Goal: Use online tool/utility: Utilize a website feature to perform a specific function

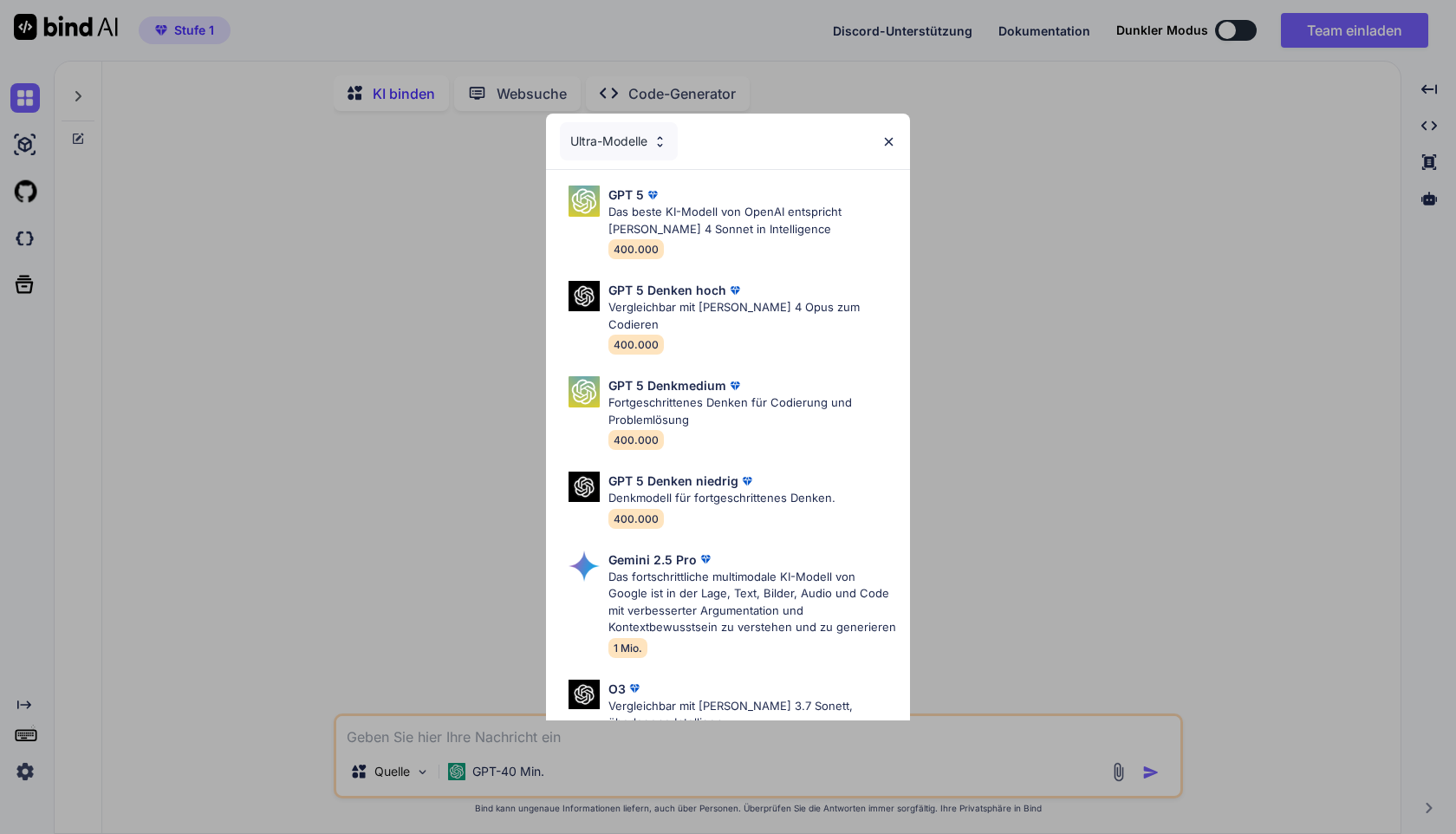
click at [880, 136] on div "Ultra-Modelle" at bounding box center [728, 141] width 364 height 55
click at [892, 142] on img at bounding box center [888, 141] width 14 height 14
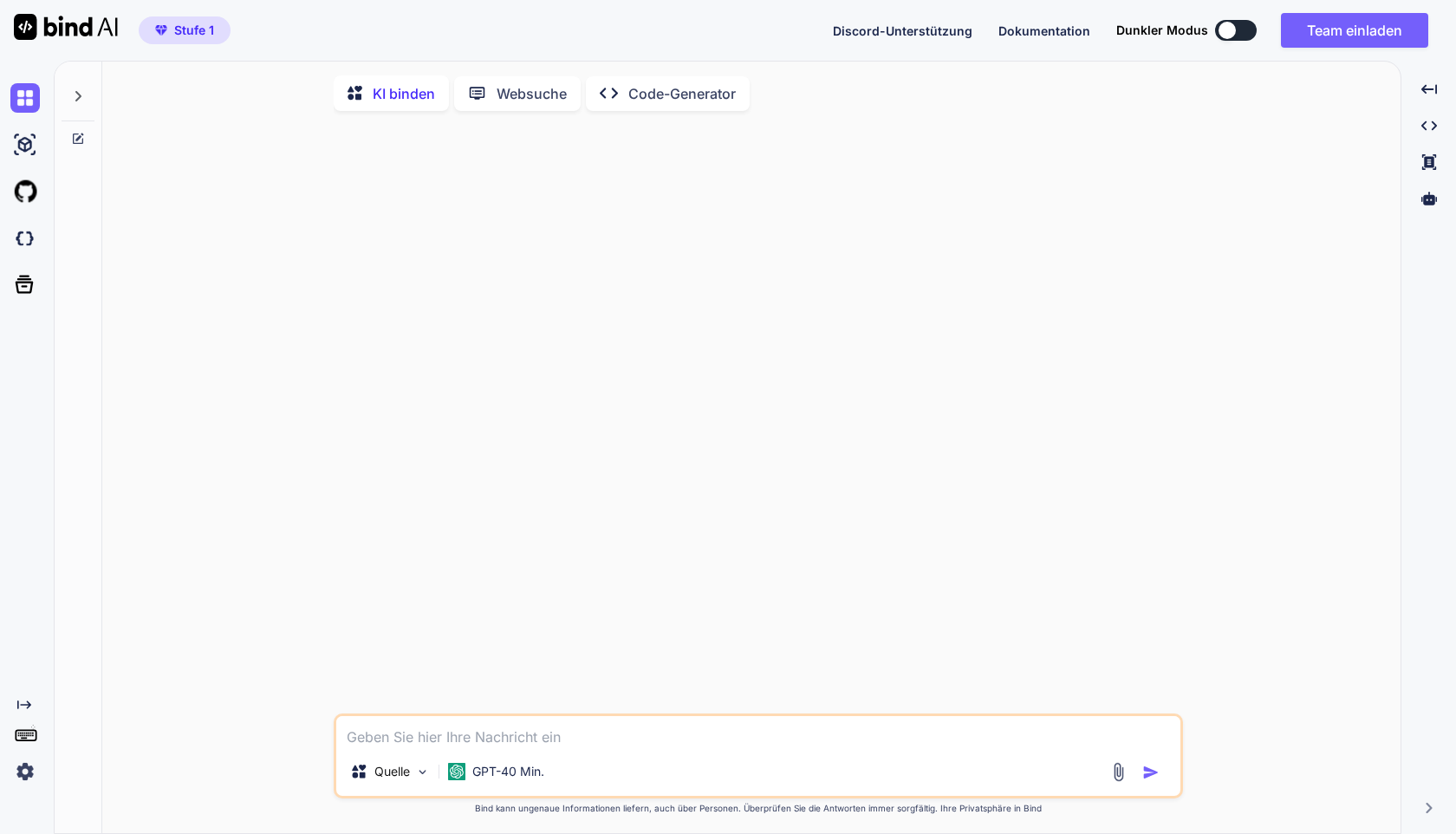
click at [29, 775] on img at bounding box center [25, 771] width 30 height 30
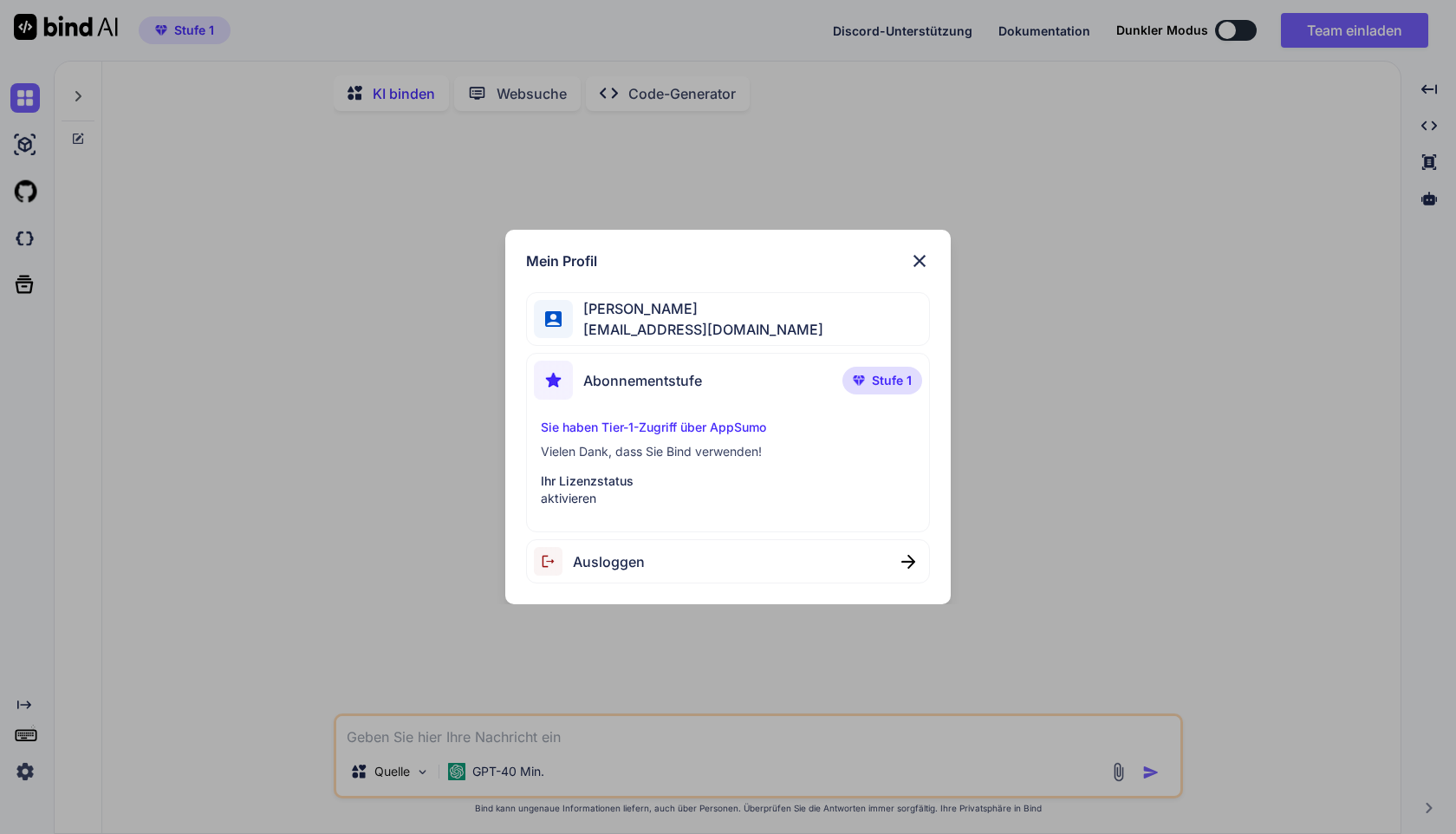
click at [880, 375] on font "Stufe 1" at bounding box center [892, 380] width 40 height 14
click at [924, 267] on img at bounding box center [920, 261] width 21 height 21
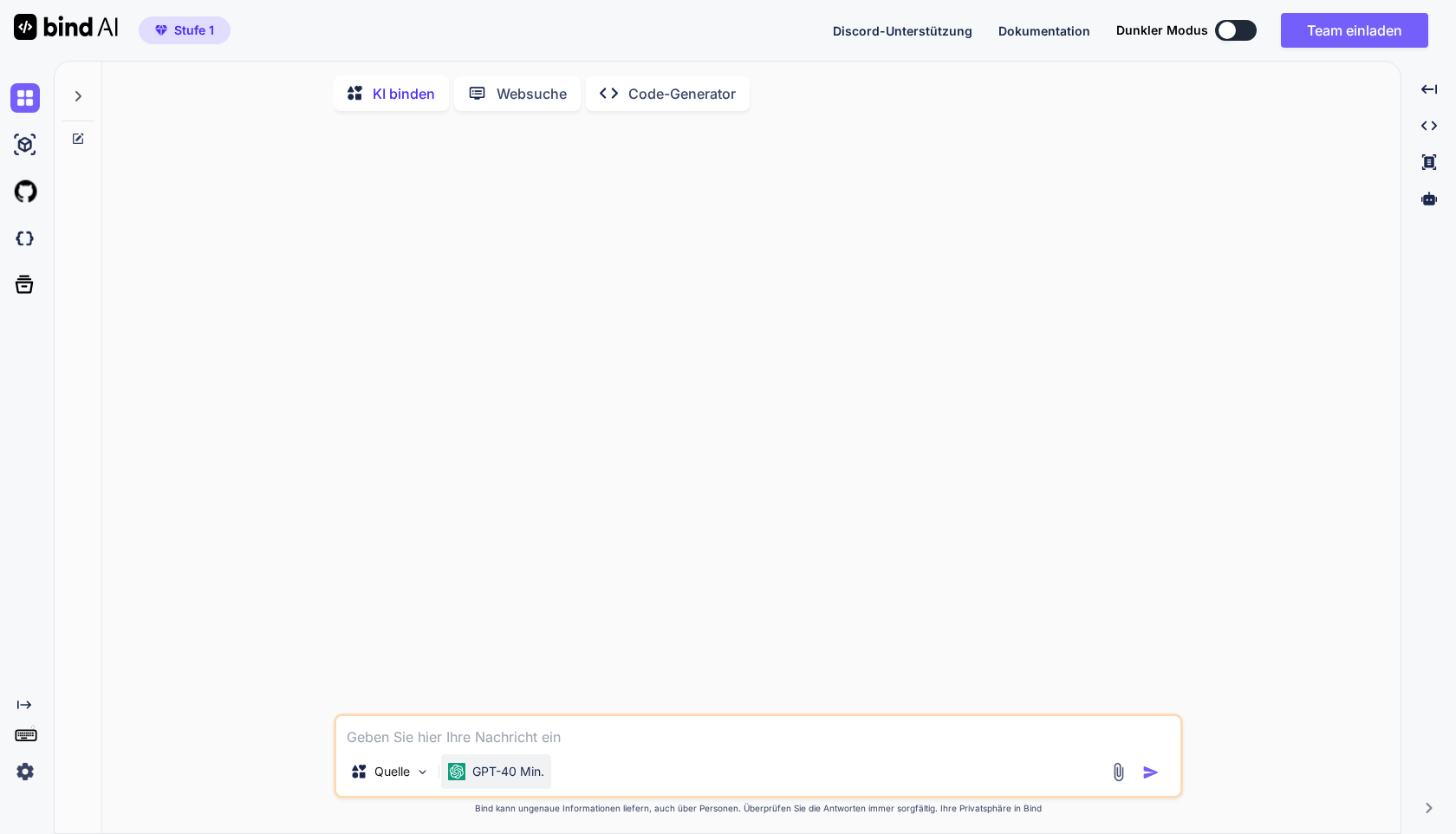
click at [526, 765] on div "GPT-40 Min." at bounding box center [497, 772] width 110 height 34
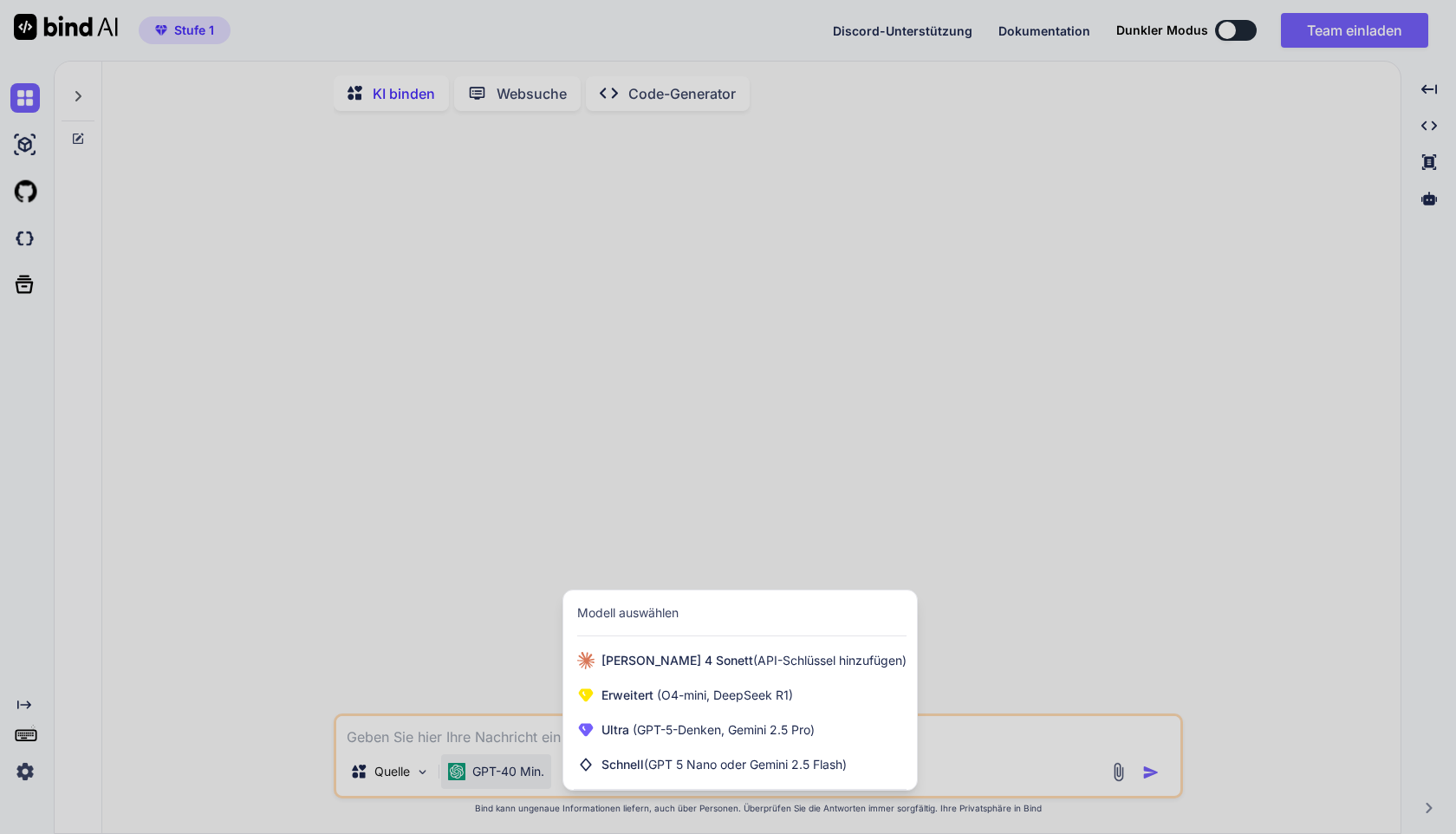
click at [364, 767] on div at bounding box center [728, 417] width 1456 height 834
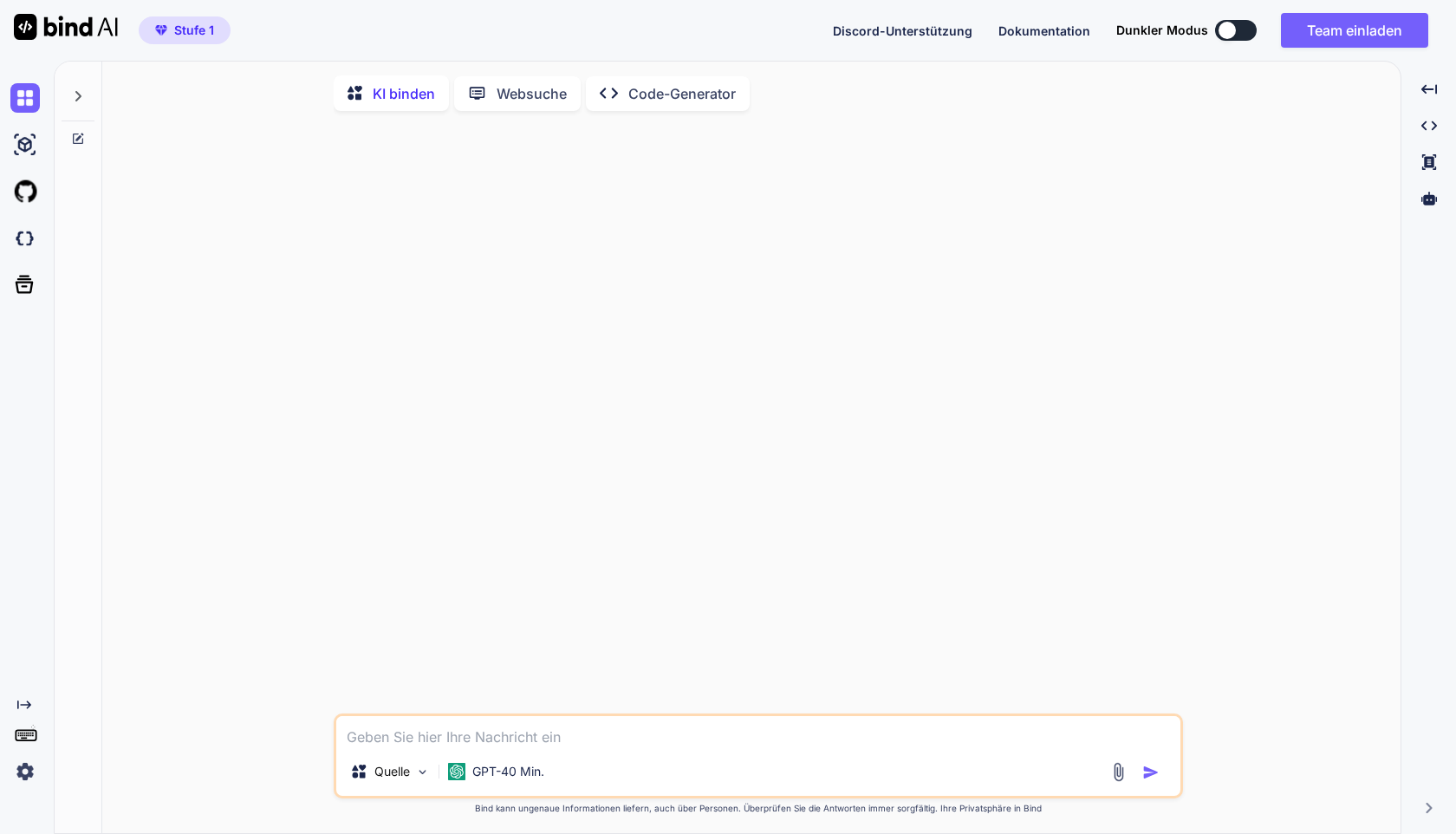
click at [364, 767] on icon at bounding box center [359, 772] width 17 height 17
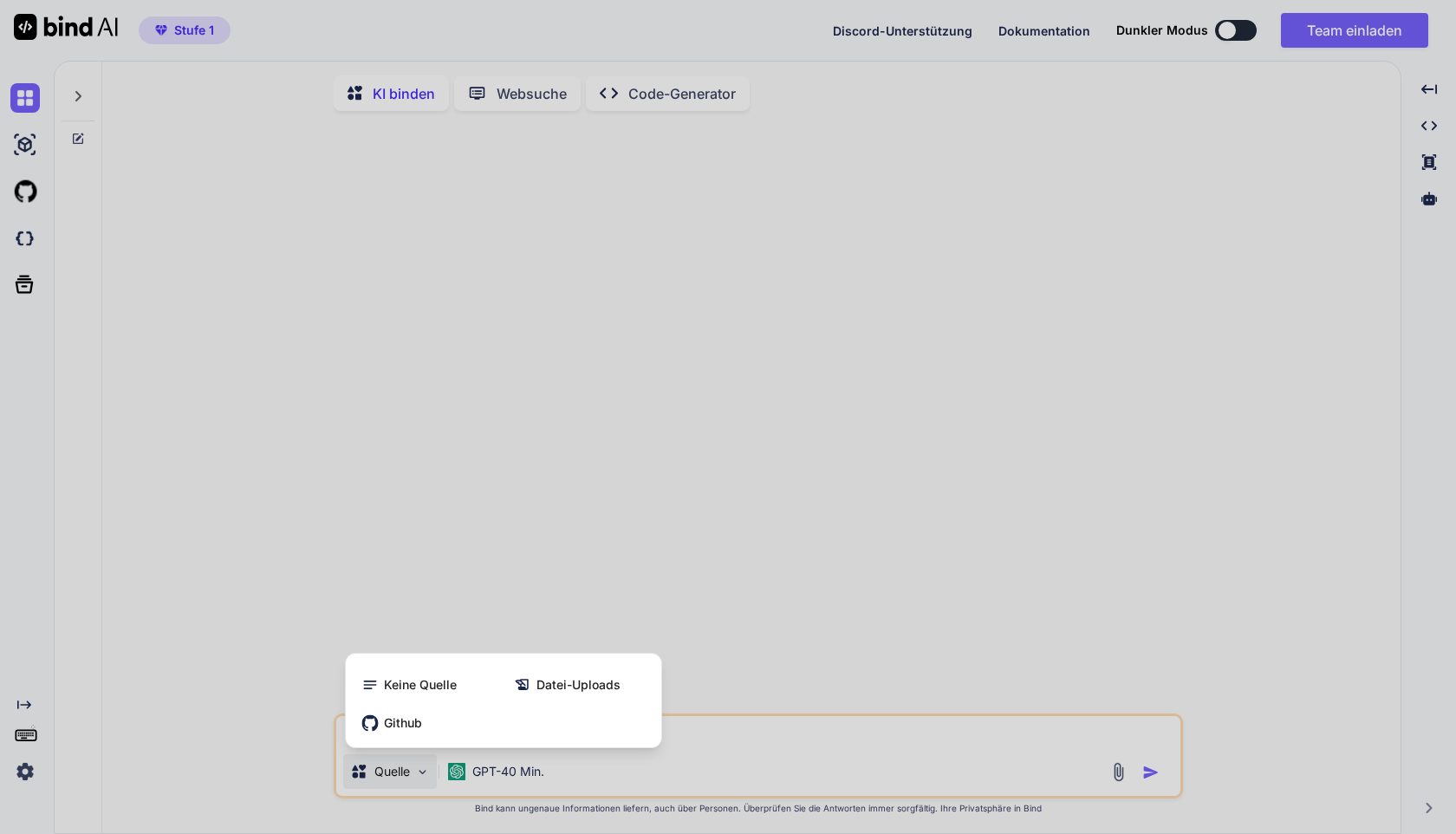
click at [364, 767] on div at bounding box center [728, 417] width 1456 height 834
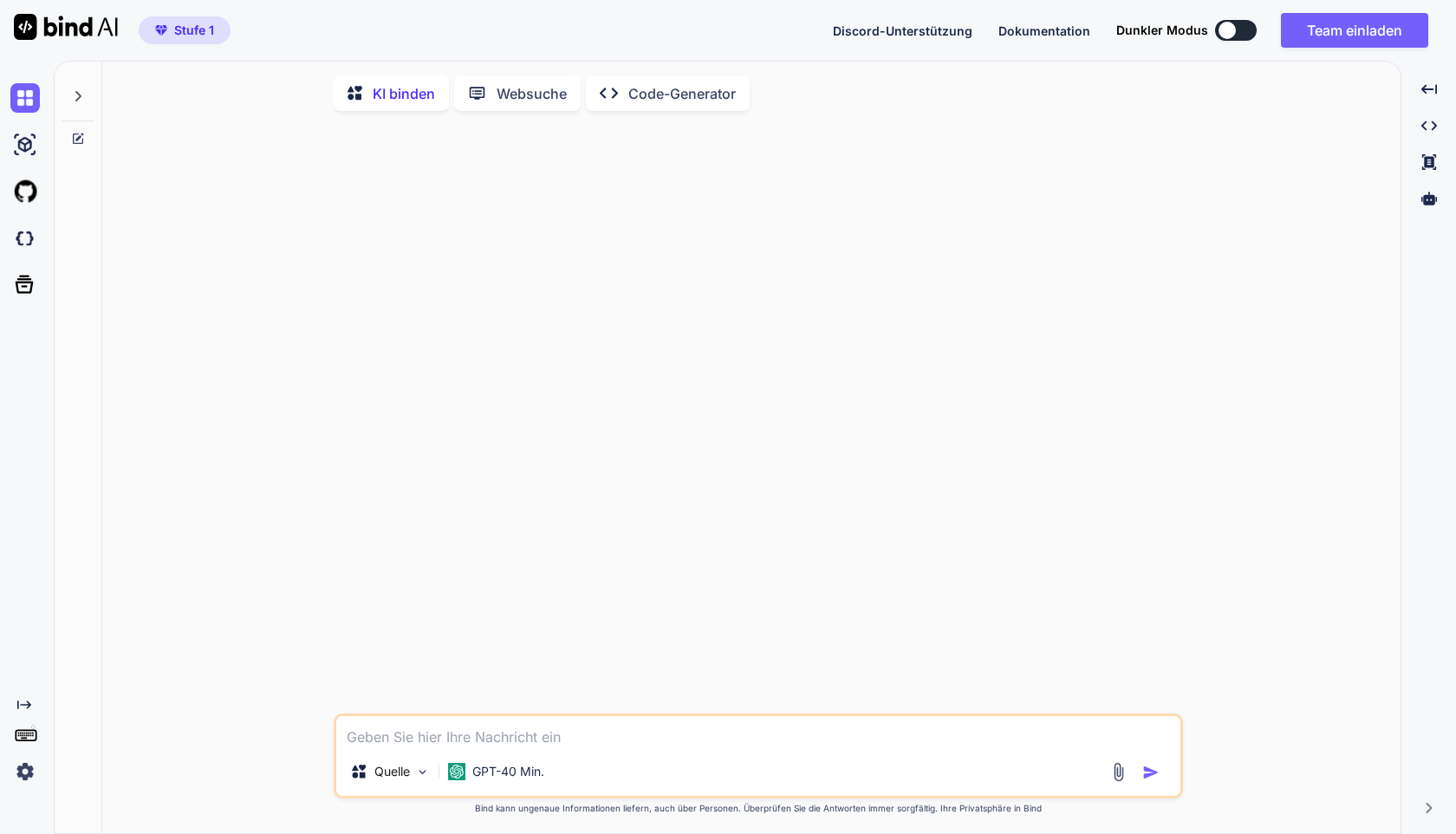
click at [364, 767] on icon at bounding box center [359, 772] width 17 height 17
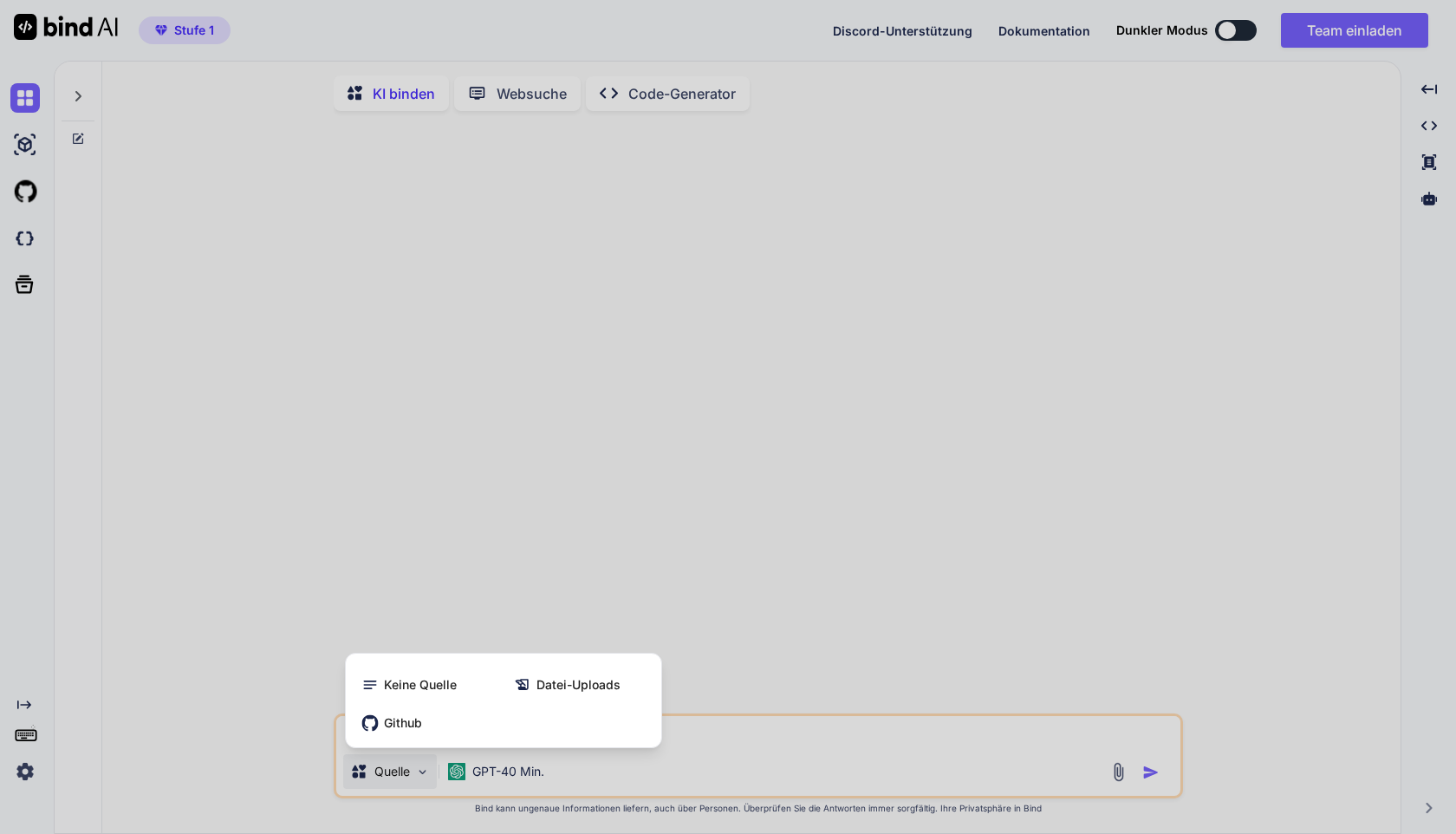
click at [364, 767] on div at bounding box center [728, 417] width 1456 height 834
type textarea "x"
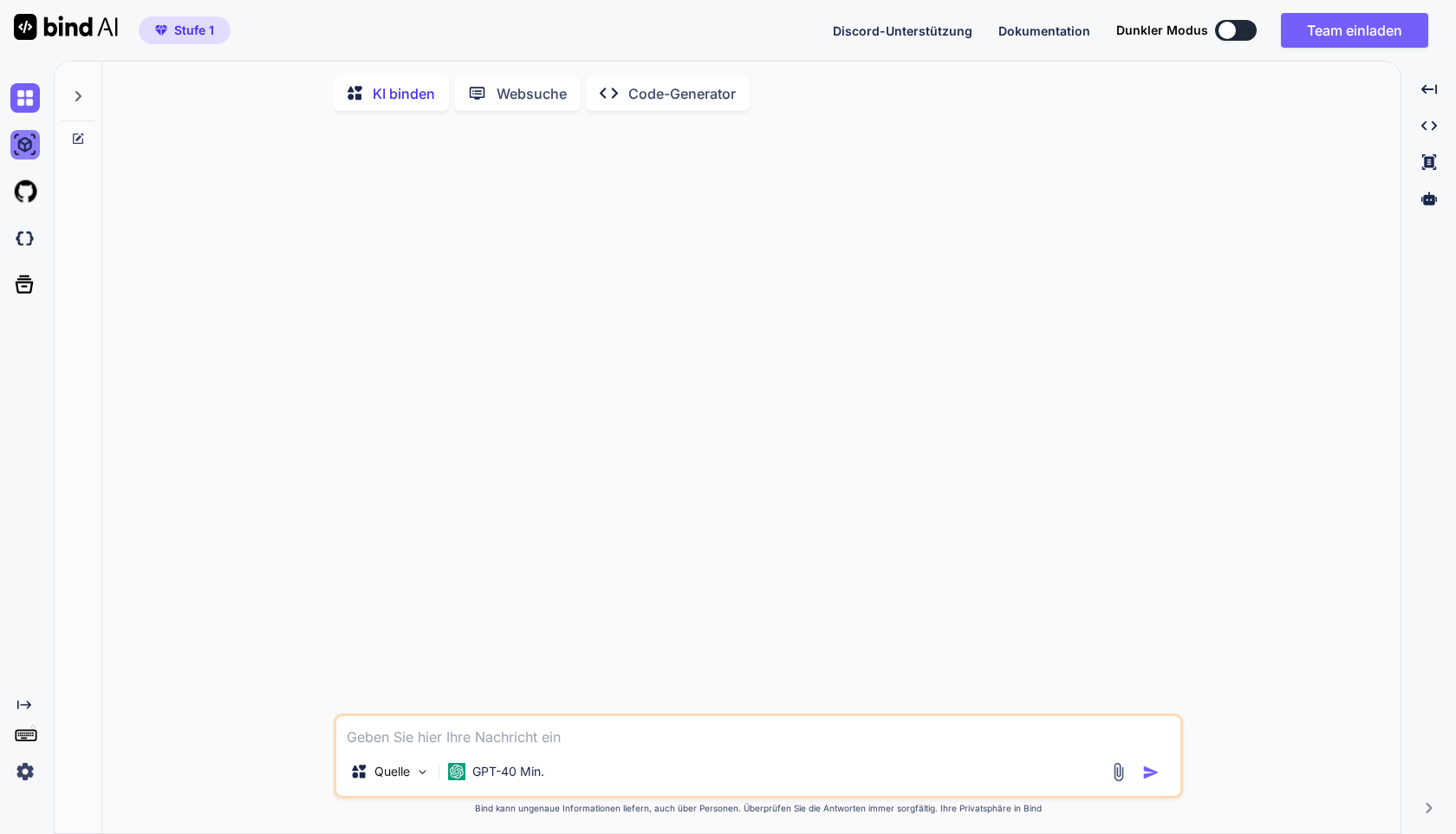
click at [31, 153] on img at bounding box center [25, 145] width 30 height 30
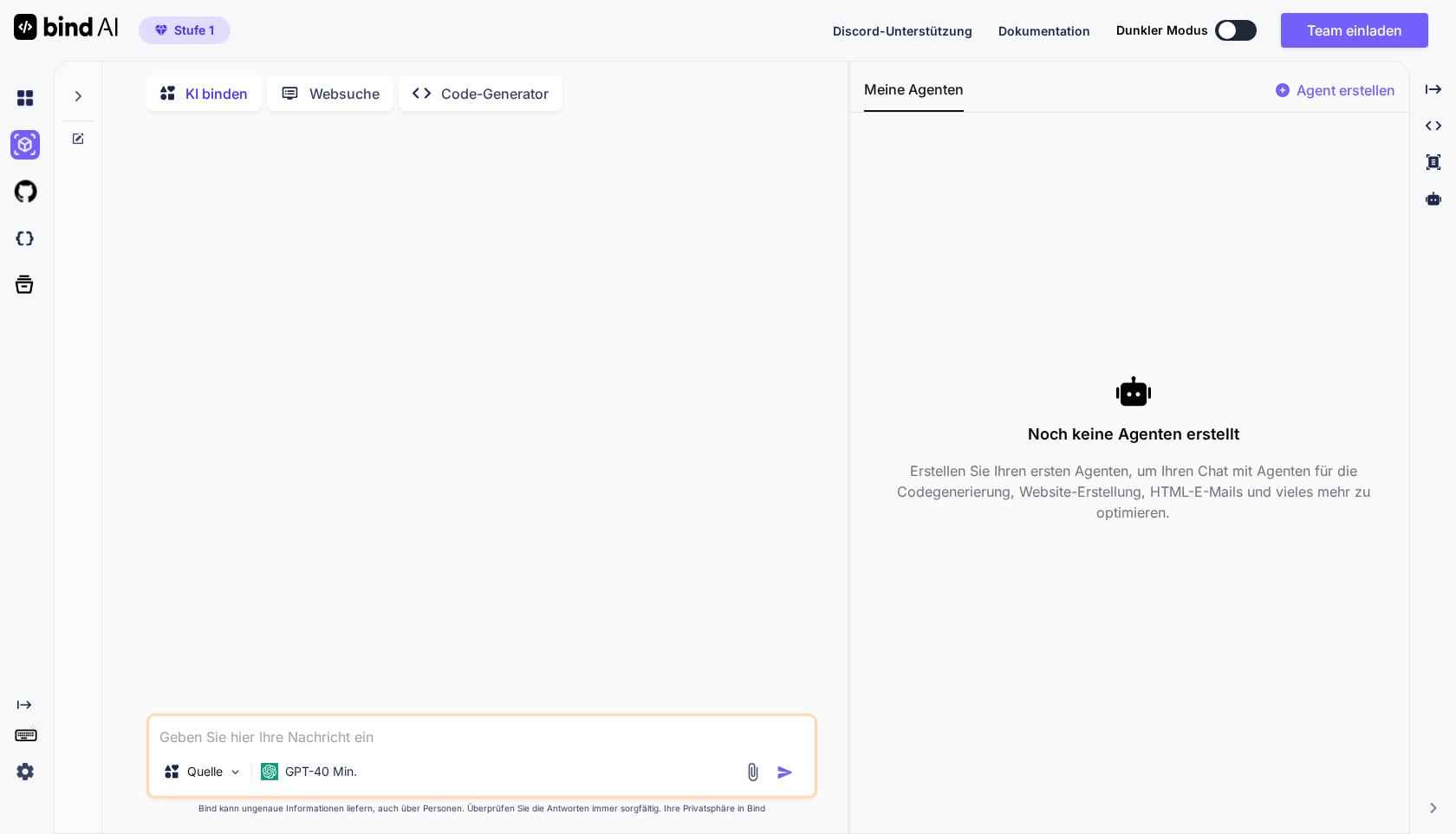
click at [175, 32] on font "Stufe 1" at bounding box center [194, 30] width 40 height 14
click at [27, 199] on img at bounding box center [25, 191] width 30 height 30
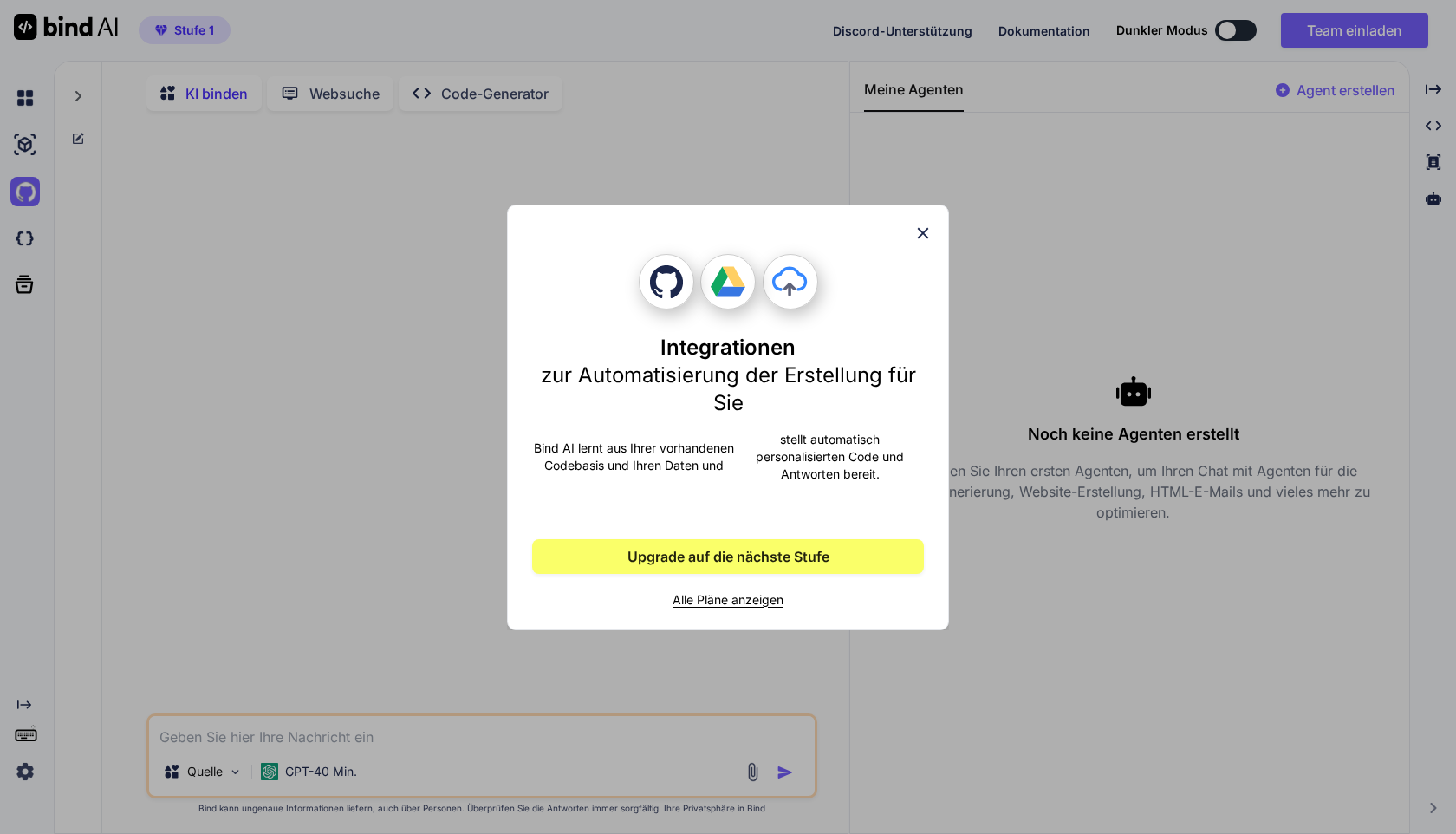
click at [19, 253] on div "Integrationen zur Automatisierung der Erstellung für Sie Bind AI lernt aus Ihre…" at bounding box center [728, 417] width 1456 height 834
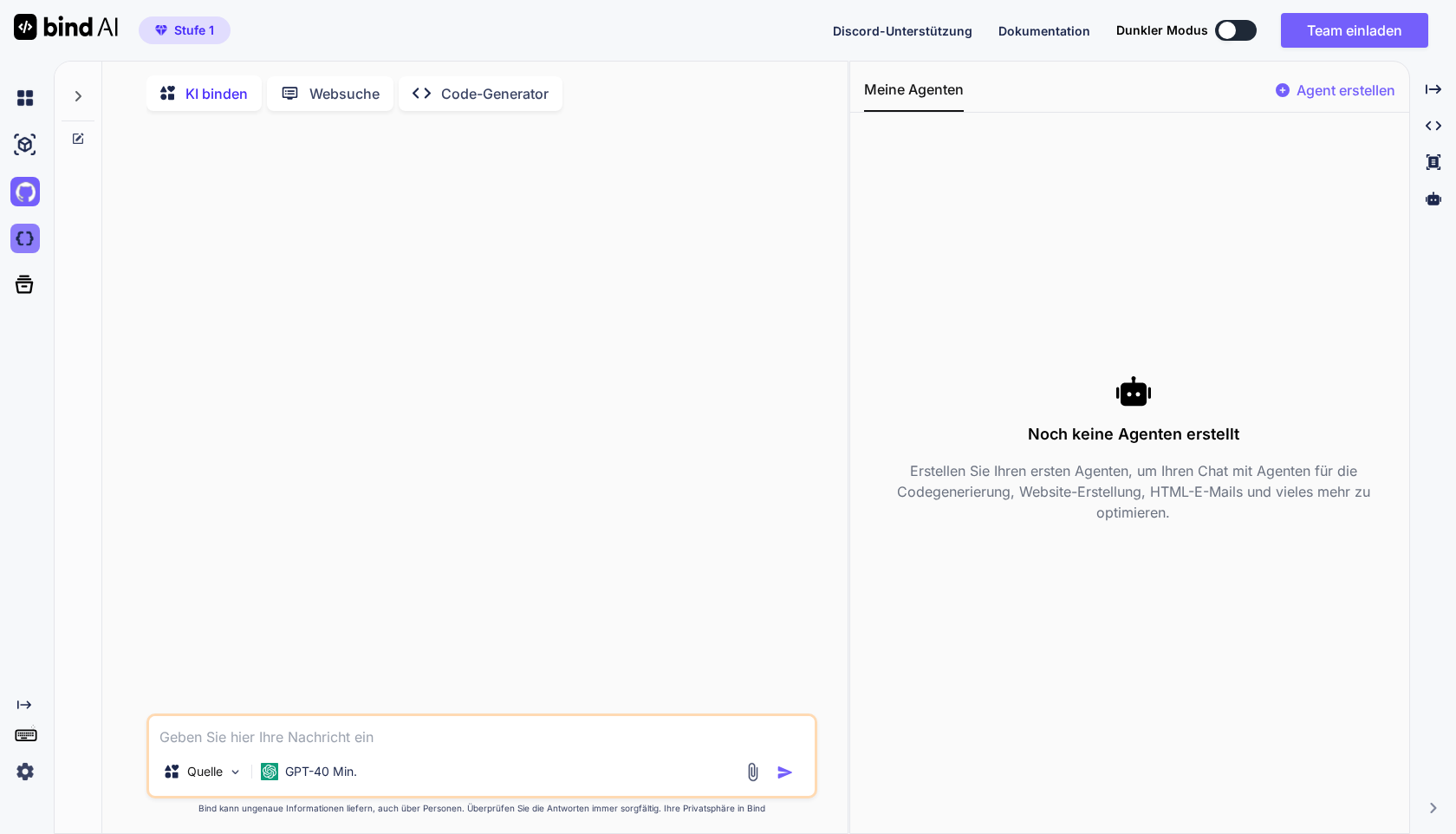
click at [34, 230] on img at bounding box center [25, 238] width 30 height 30
click at [33, 772] on img at bounding box center [25, 771] width 30 height 30
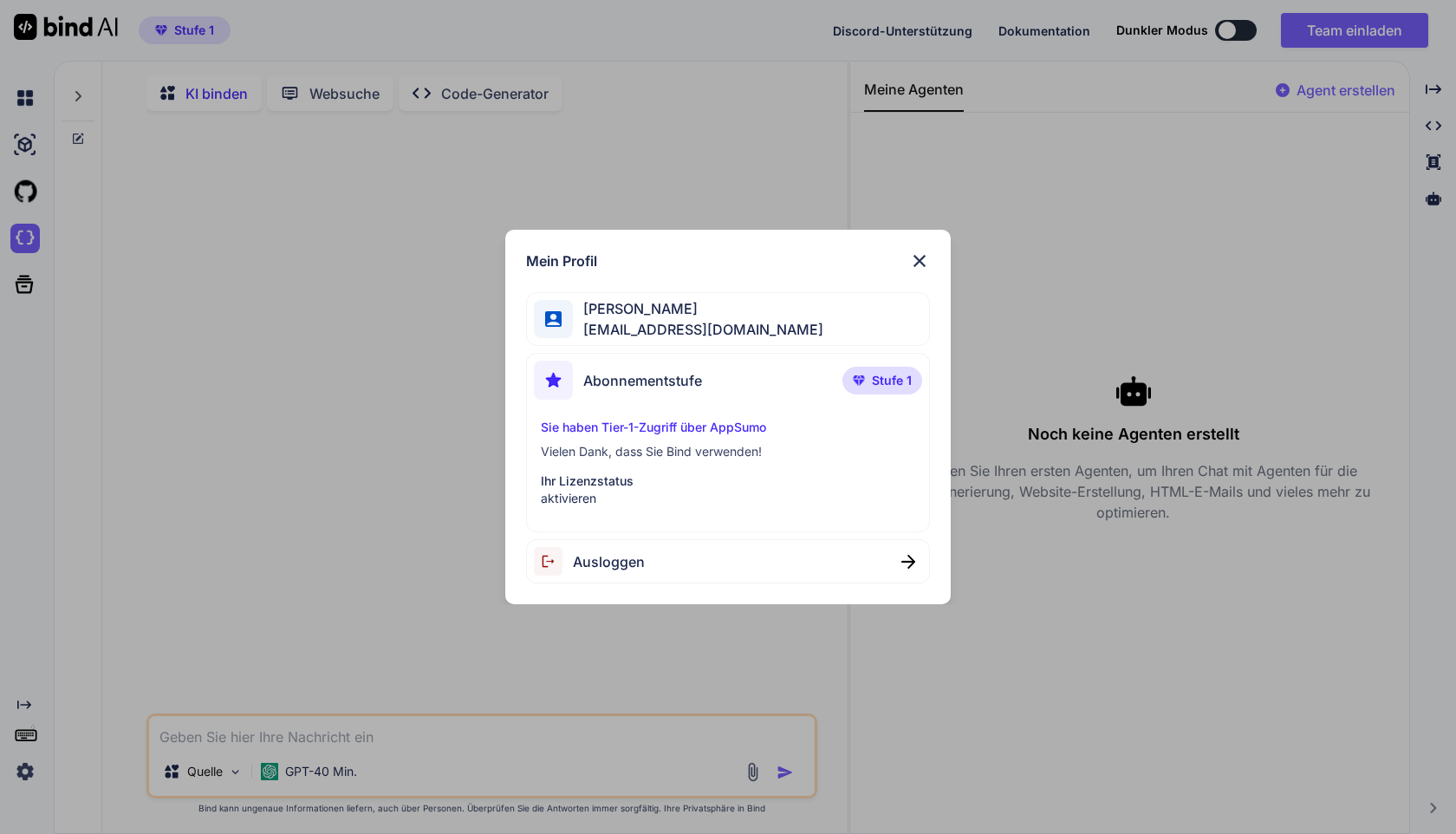
click at [667, 431] on font "Sie haben Tier-1-Zugriff über AppSumo" at bounding box center [653, 427] width 226 height 14
click at [928, 257] on img at bounding box center [920, 261] width 21 height 21
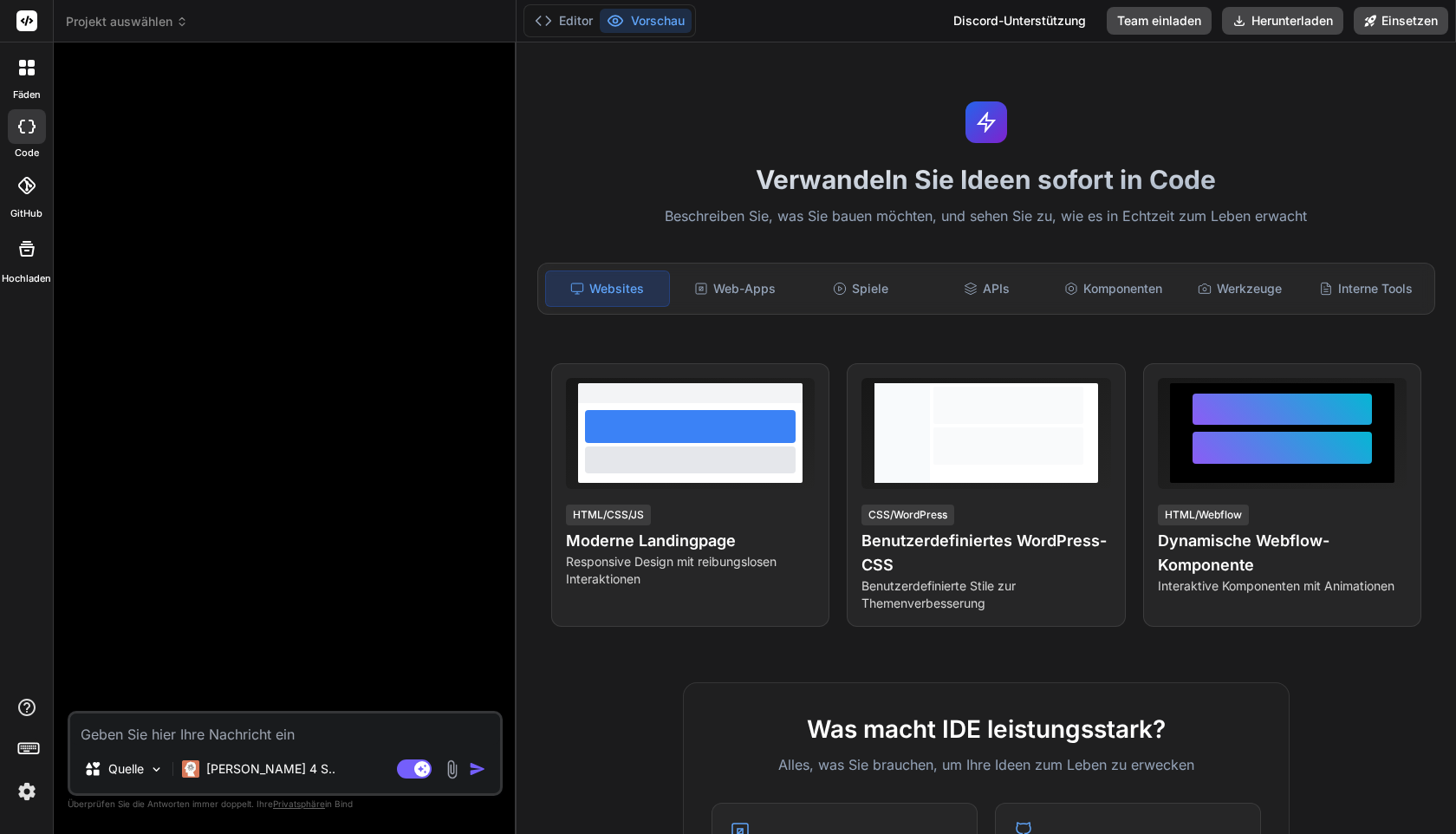
type textarea "x"
